Goal: Book appointment/travel/reservation

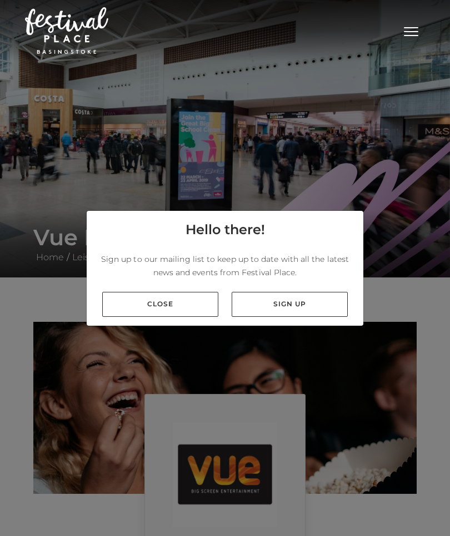
click at [141, 317] on link "Close" at bounding box center [160, 304] width 116 height 25
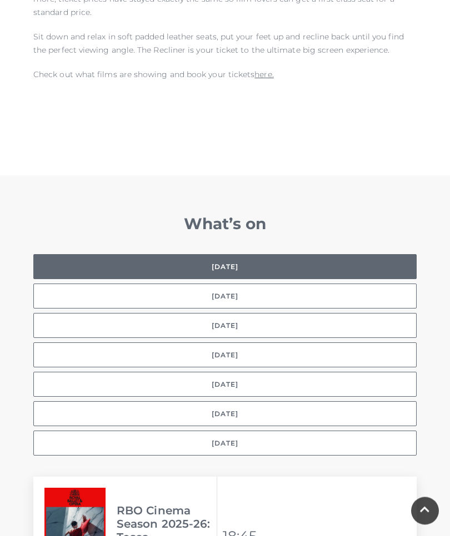
scroll to position [723, 0]
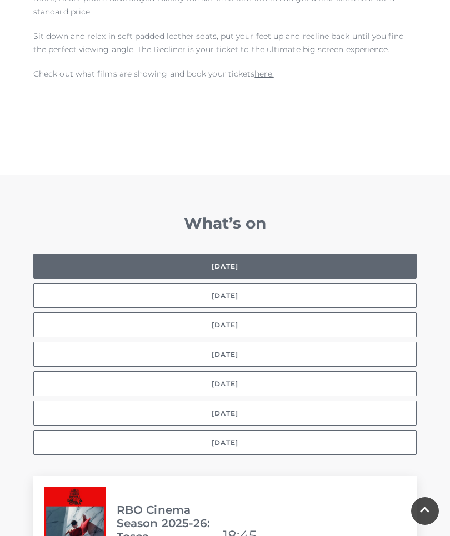
click at [300, 345] on button "[DATE]" at bounding box center [224, 354] width 383 height 25
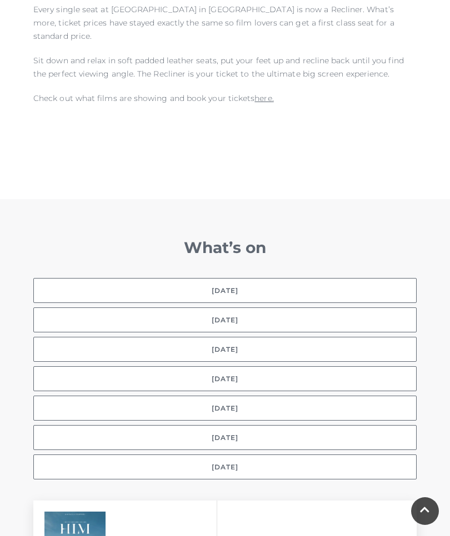
scroll to position [698, 0]
click at [268, 367] on button "[DATE]" at bounding box center [224, 379] width 383 height 25
click at [270, 367] on button "[DATE]" at bounding box center [224, 379] width 383 height 25
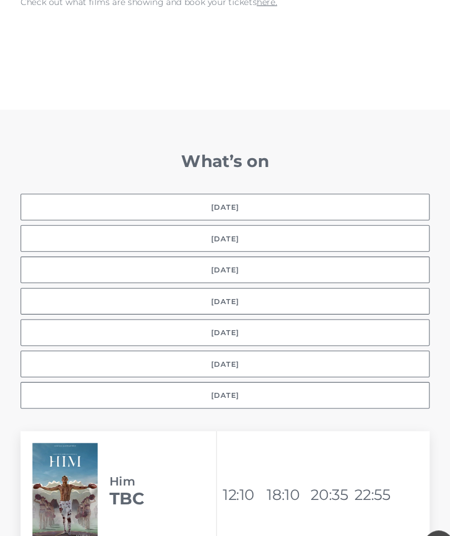
click at [282, 271] on button "[DATE]" at bounding box center [224, 282] width 383 height 25
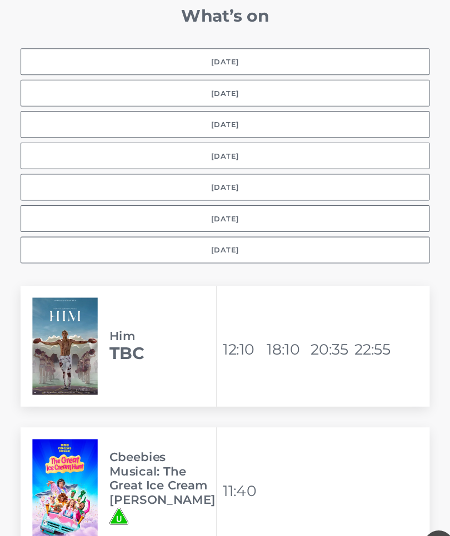
scroll to position [931, 0]
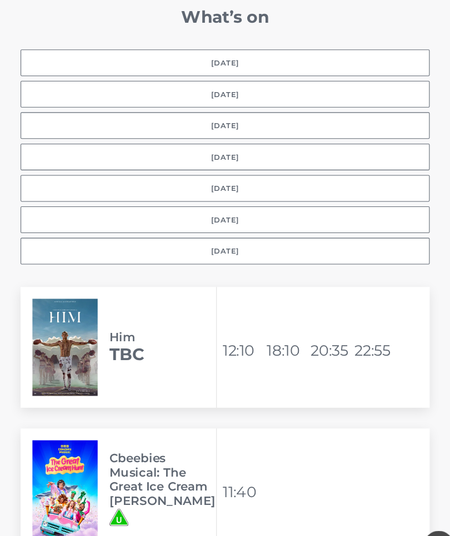
click at [292, 164] on button "[DATE]" at bounding box center [224, 176] width 383 height 25
click at [293, 47] on button "Selected day [DATE]" at bounding box center [224, 58] width 383 height 25
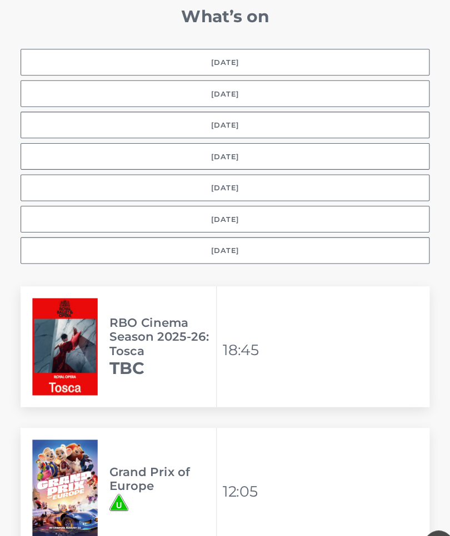
click at [312, 82] on button "[DATE]" at bounding box center [224, 88] width 383 height 25
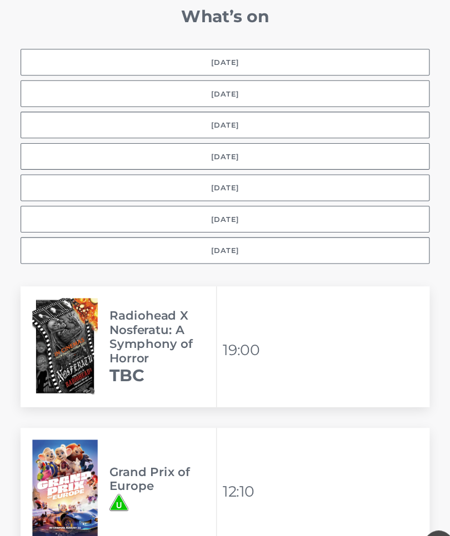
click at [262, 134] on button "[DATE]" at bounding box center [224, 146] width 383 height 25
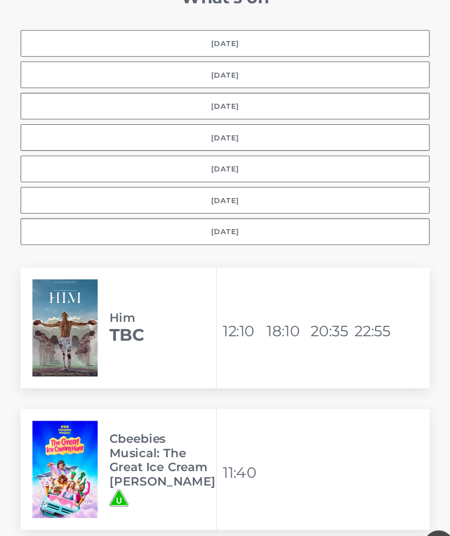
scroll to position [954, 0]
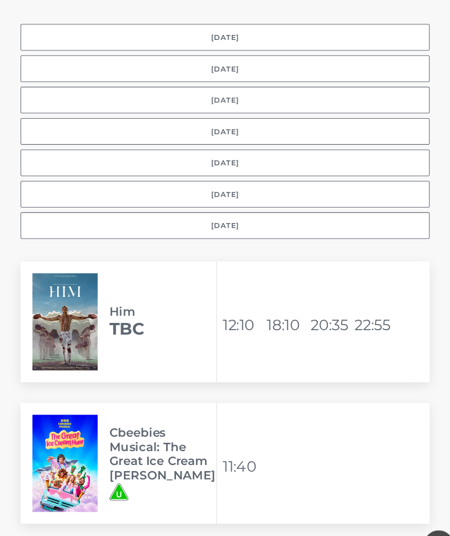
click at [308, 111] on button "[DATE]" at bounding box center [224, 123] width 383 height 25
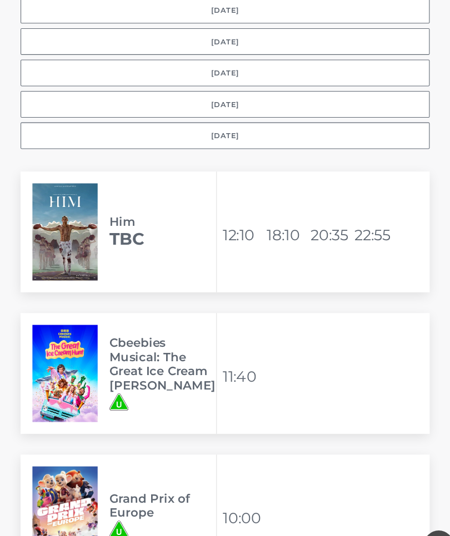
click at [250, 115] on button "[DATE]" at bounding box center [224, 127] width 383 height 25
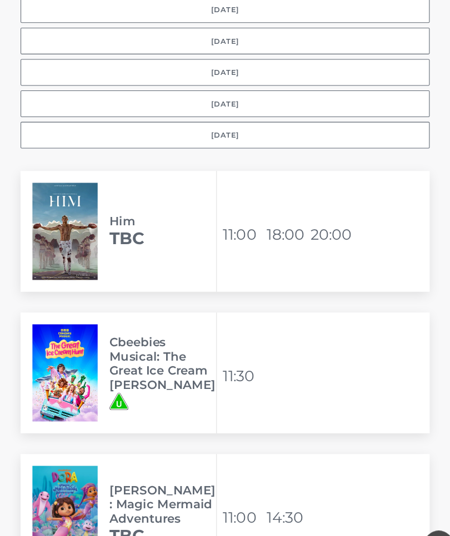
click at [247, 26] on button "[DATE]" at bounding box center [224, 38] width 383 height 25
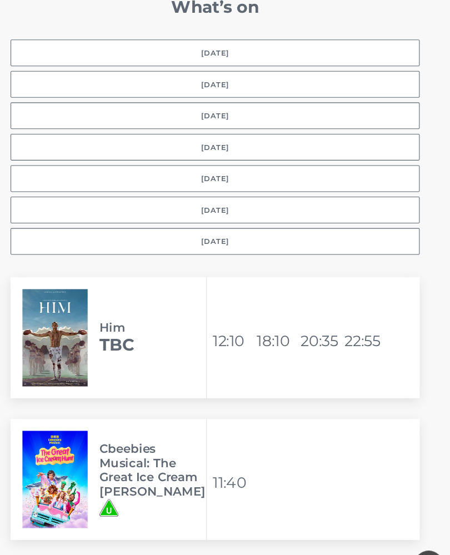
scroll to position [932, 0]
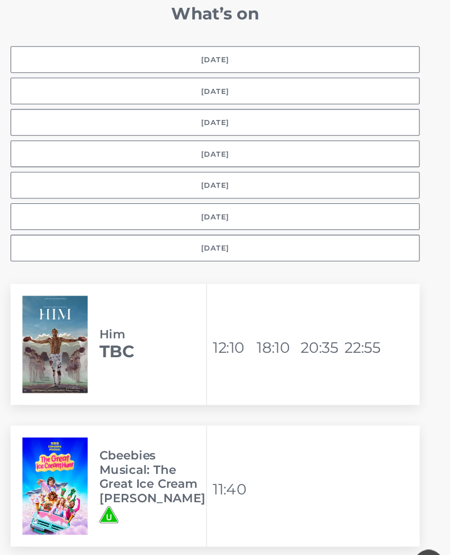
click at [255, 133] on button "[DATE]" at bounding box center [224, 145] width 383 height 25
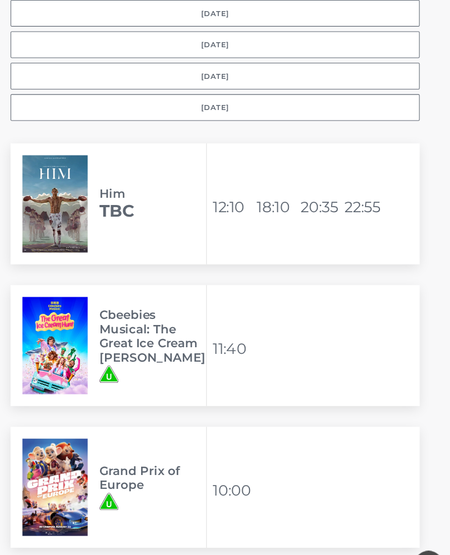
scroll to position [1064, 0]
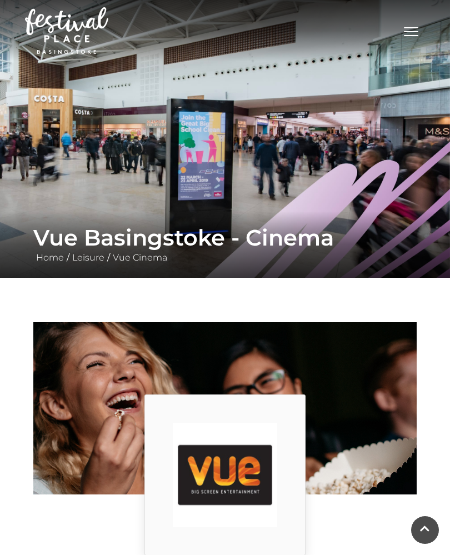
scroll to position [1064, 23]
